Goal: Task Accomplishment & Management: Manage account settings

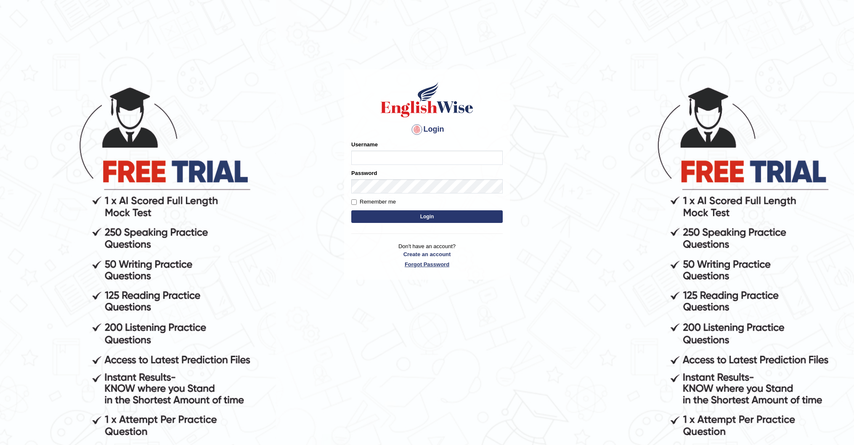
click at [424, 265] on p "Don't have an account? Create an account Forgot Password" at bounding box center [426, 255] width 151 height 26
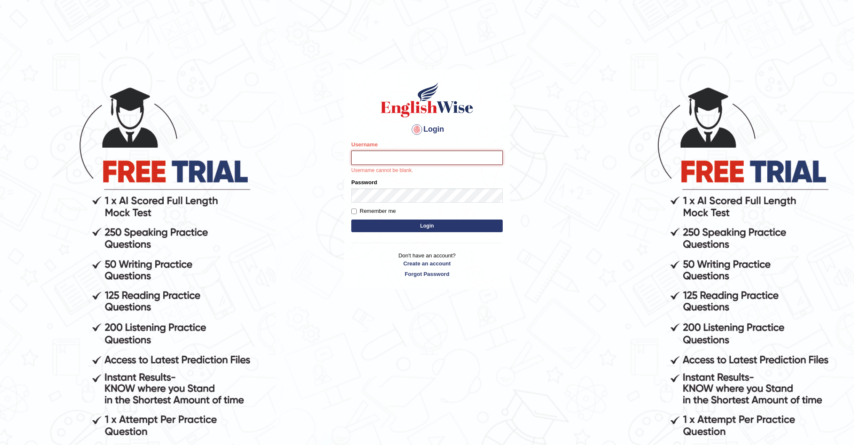
click at [380, 158] on input "Username" at bounding box center [426, 158] width 151 height 14
type input "Kparmar"
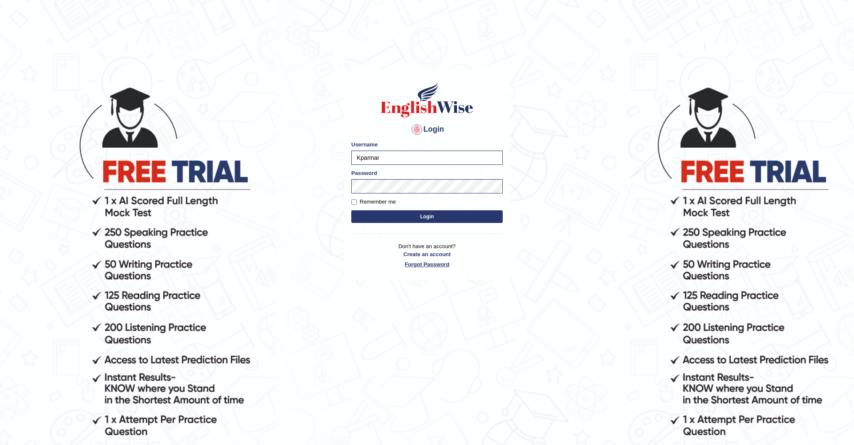
click at [431, 266] on link "Forgot Password" at bounding box center [426, 264] width 151 height 8
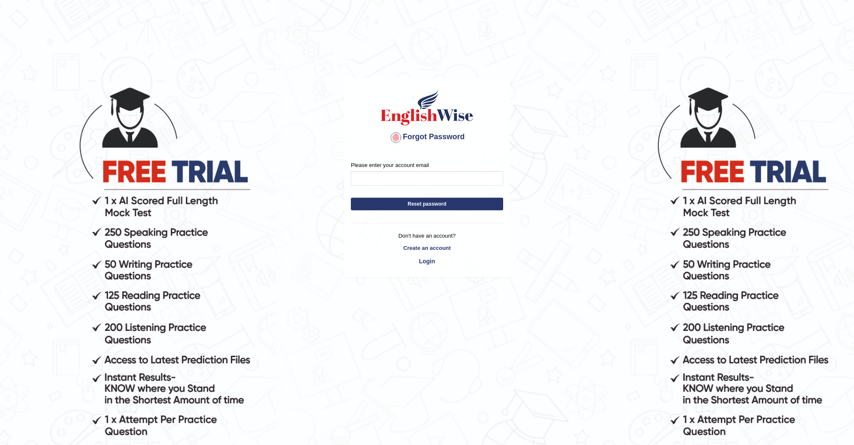
click at [391, 178] on input "Please enter your account email" at bounding box center [427, 178] width 152 height 14
type input "parmar.een@gmail.com"
click at [405, 210] on button "Reset password" at bounding box center [427, 204] width 152 height 13
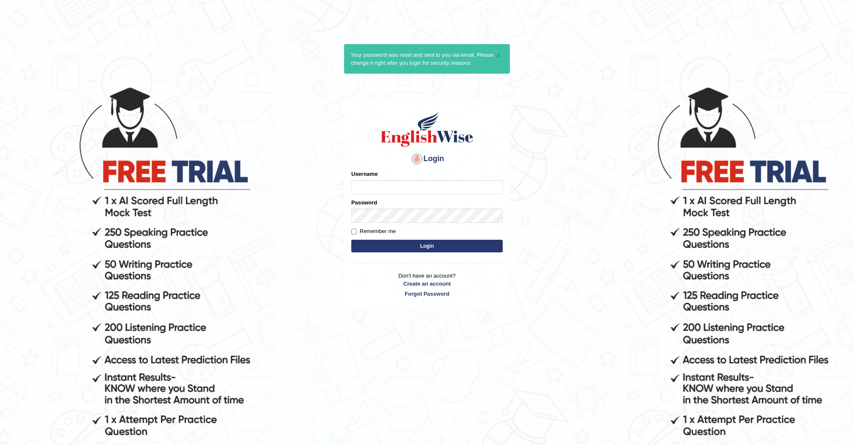
click at [515, 263] on body "× Your password was reset and sent to you via email. Please change it right aft…" at bounding box center [427, 265] width 854 height 445
